Goal: Task Accomplishment & Management: Manage account settings

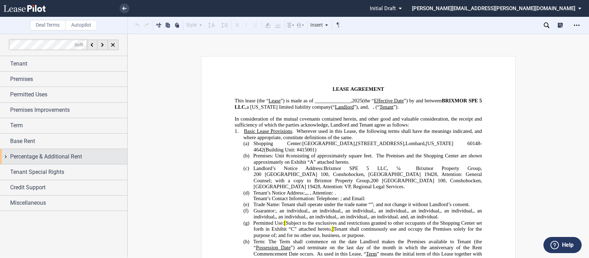
click at [6, 156] on div "Percentage & Additional Rent" at bounding box center [63, 156] width 127 height 15
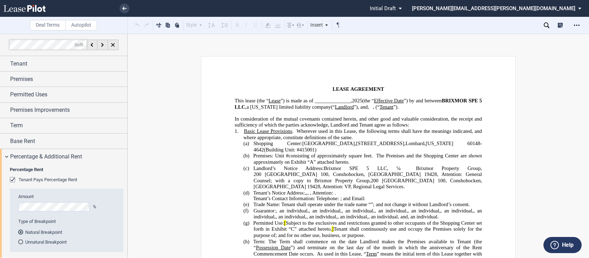
click at [17, 179] on div "Tenant Pays Percentage Rent" at bounding box center [13, 180] width 7 height 7
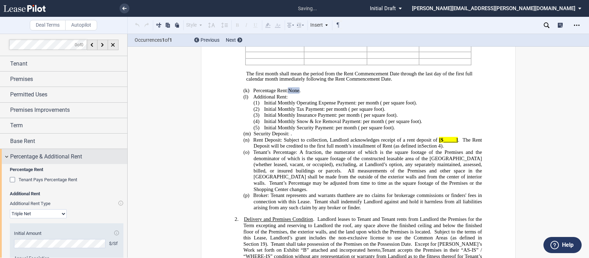
scroll to position [323, 0]
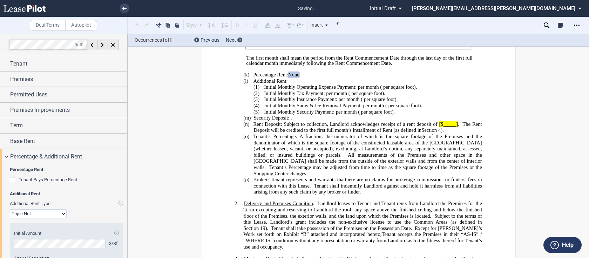
drag, startPoint x: 125, startPoint y: 153, endPoint x: 125, endPoint y: 194, distance: 40.7
drag, startPoint x: 125, startPoint y: 152, endPoint x: 125, endPoint y: 170, distance: 17.9
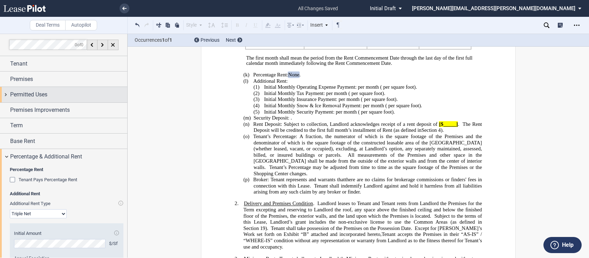
click at [2, 96] on div "Permitted Uses" at bounding box center [63, 94] width 127 height 15
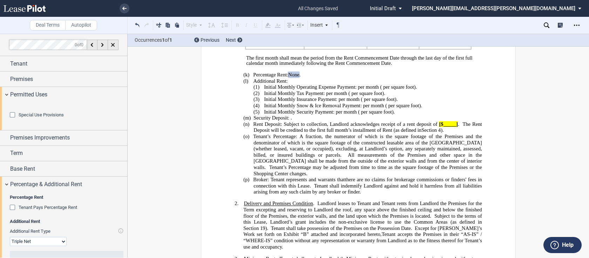
click at [14, 119] on div "Special Use Provisions" at bounding box center [13, 115] width 7 height 7
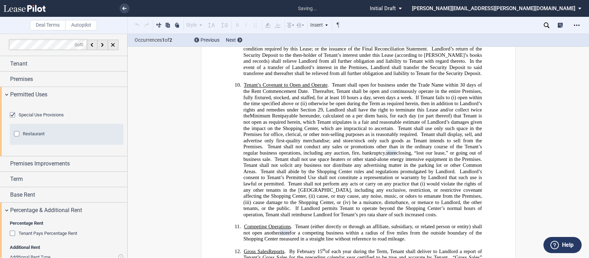
scroll to position [1168, 0]
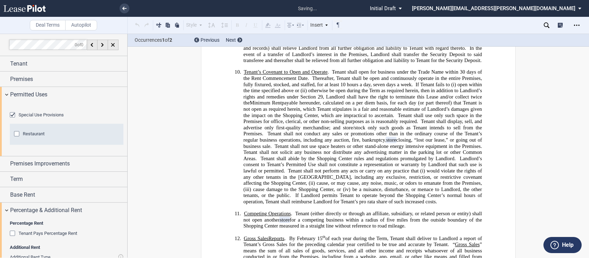
click at [18, 138] on div "Restaurant" at bounding box center [17, 134] width 7 height 7
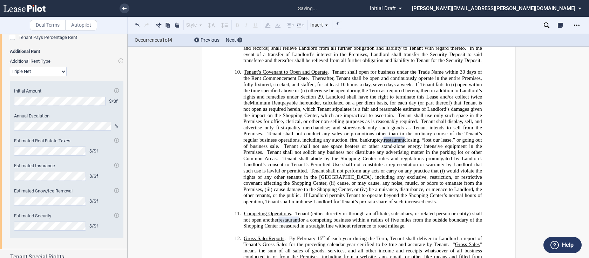
scroll to position [272, 0]
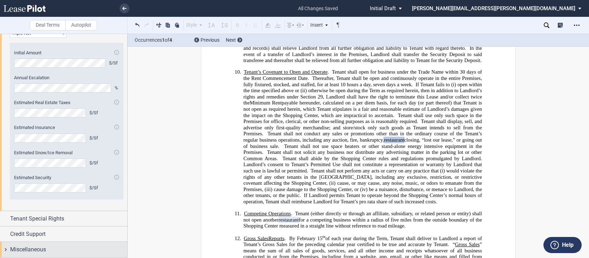
click at [4, 249] on div "Miscellaneous" at bounding box center [63, 249] width 127 height 15
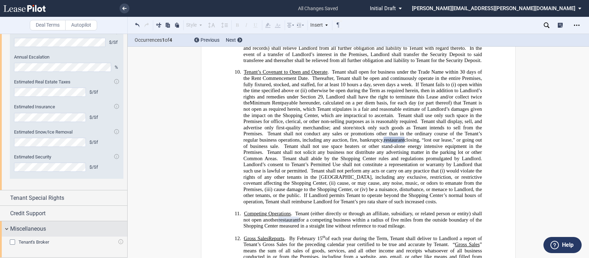
drag, startPoint x: 125, startPoint y: 236, endPoint x: 125, endPoint y: 244, distance: 8.8
click at [125, 244] on div "Tenant Tenant Information Tenant Trade Name Tenant Name Tenant Type Entity Indi…" at bounding box center [63, 29] width 127 height 456
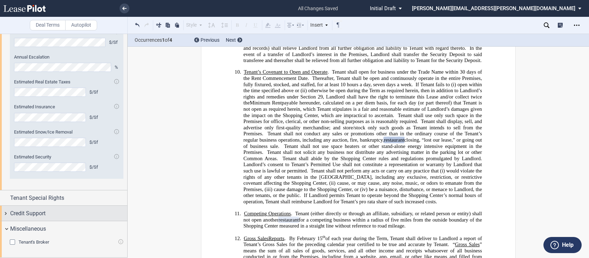
click at [7, 221] on div "Credit Support" at bounding box center [63, 213] width 127 height 15
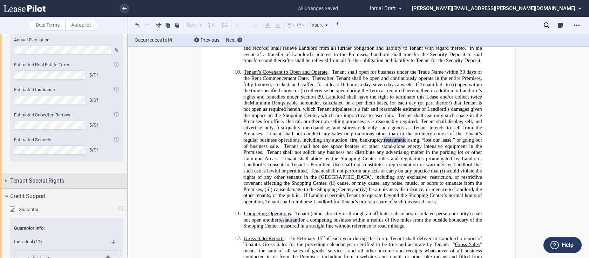
click at [8, 188] on div "Tenant Special Rights" at bounding box center [63, 180] width 127 height 15
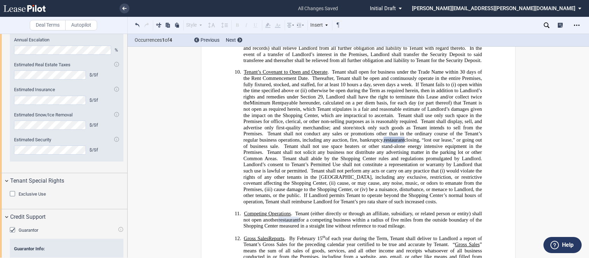
click at [127, 88] on div at bounding box center [64, 146] width 128 height 224
click at [576, 24] on icon "Open Lease options menu" at bounding box center [577, 25] width 6 height 6
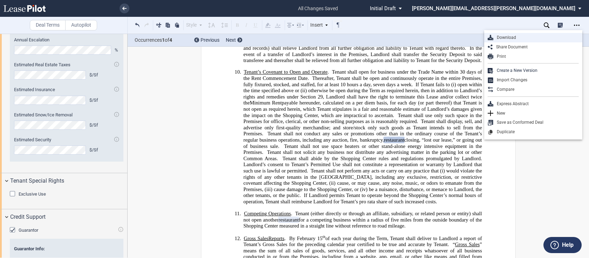
click at [506, 35] on div "Download" at bounding box center [536, 38] width 86 height 6
